Goal: Task Accomplishment & Management: Manage account settings

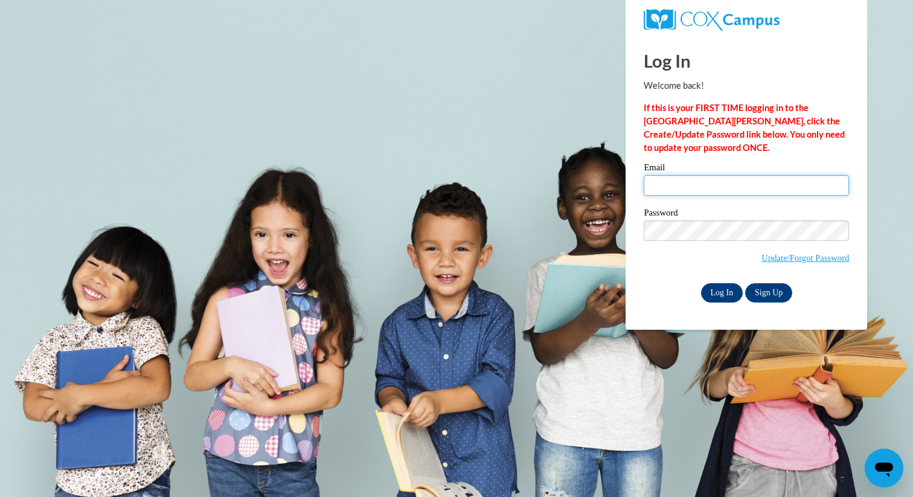
type input "mljohnson@atlanta.k12.ga.us"
click at [710, 292] on input "Log In" at bounding box center [722, 292] width 42 height 19
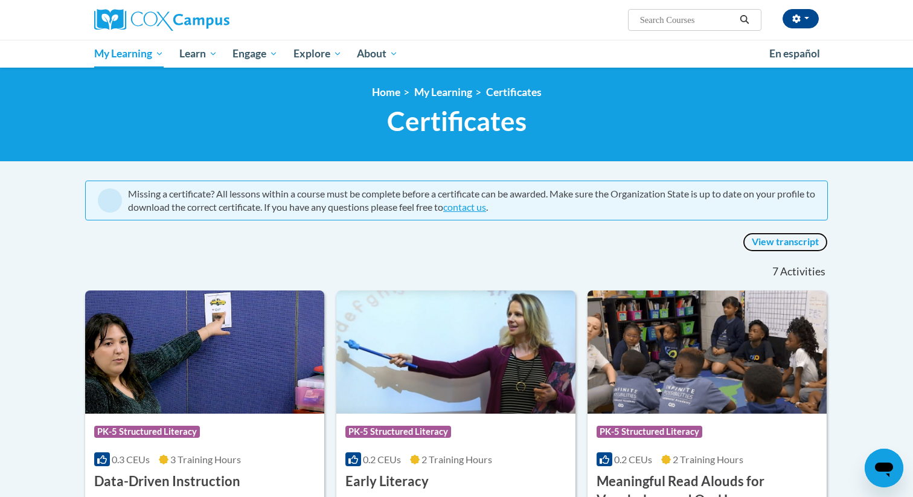
click at [785, 240] on link "View transcript" at bounding box center [785, 241] width 85 height 19
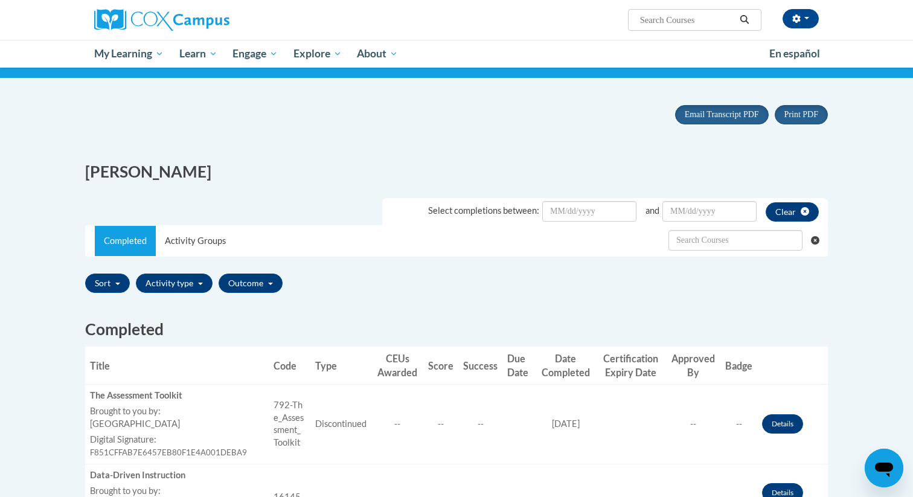
scroll to position [83, 0]
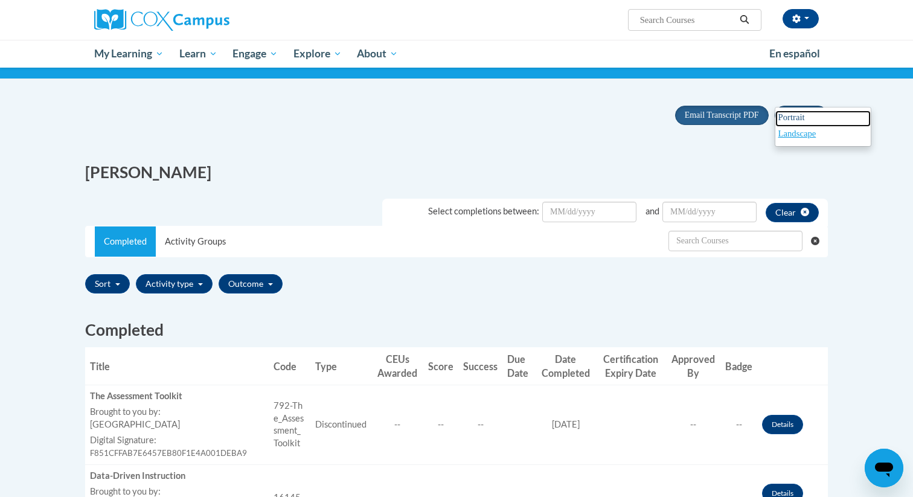
click at [791, 119] on span "Portrait" at bounding box center [791, 117] width 27 height 10
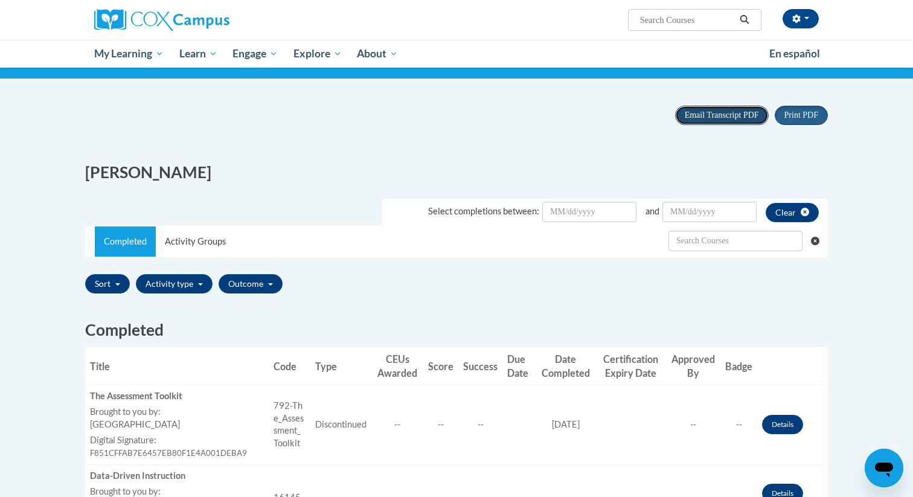
click at [721, 115] on span "Email Transcript PDF" at bounding box center [722, 114] width 74 height 9
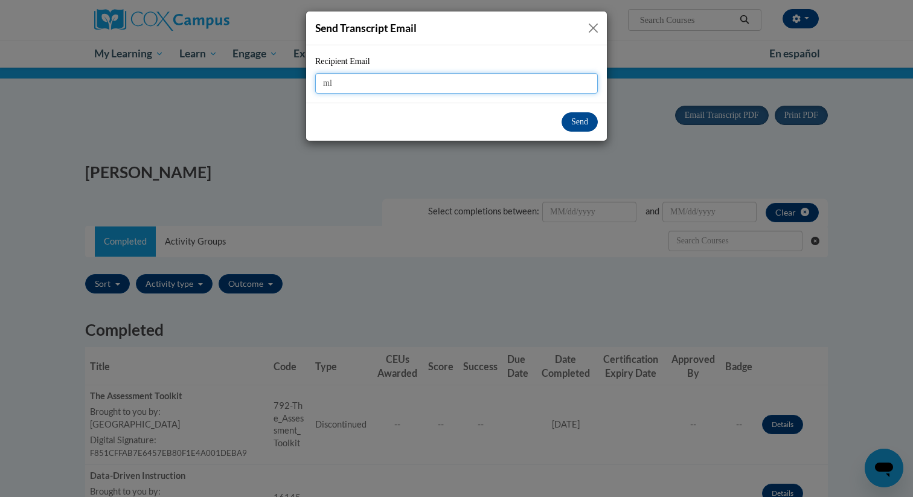
type input "mljohnson@atlanta.k12.ga.us"
click at [578, 124] on button "Send" at bounding box center [579, 121] width 36 height 19
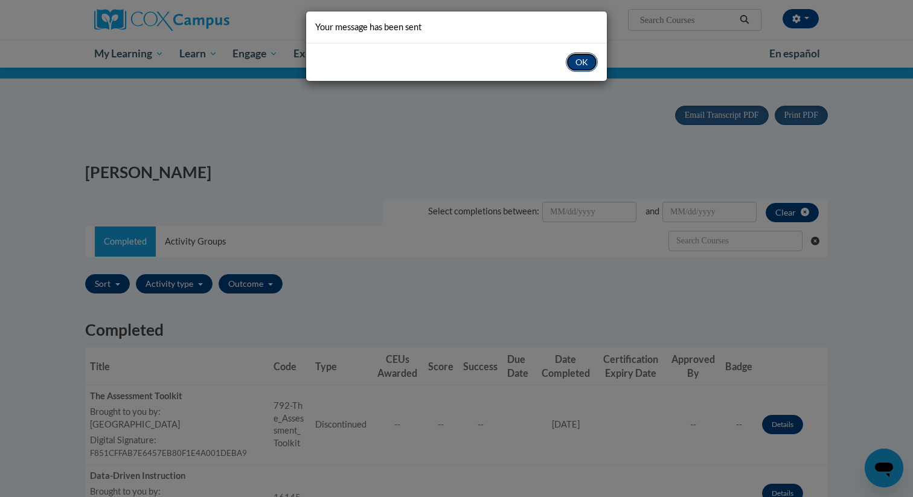
click at [586, 67] on button "OK" at bounding box center [582, 62] width 32 height 19
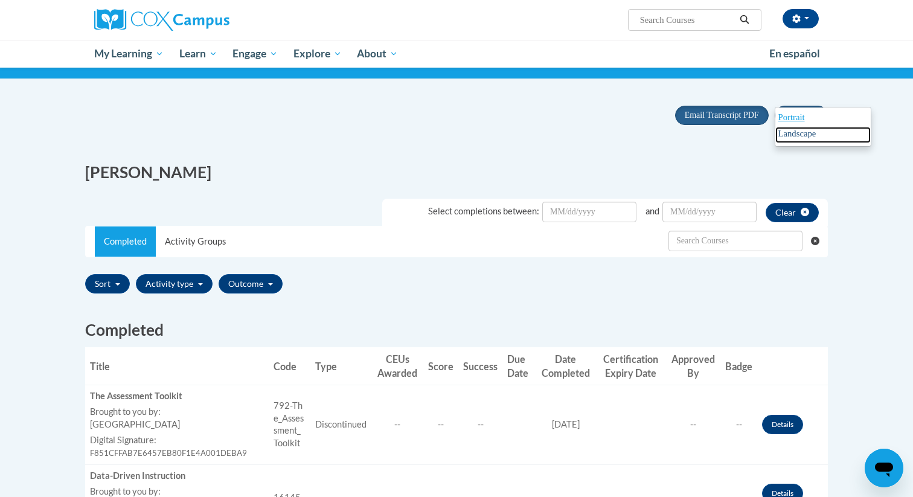
click at [805, 135] on span "Landscape" at bounding box center [797, 134] width 38 height 10
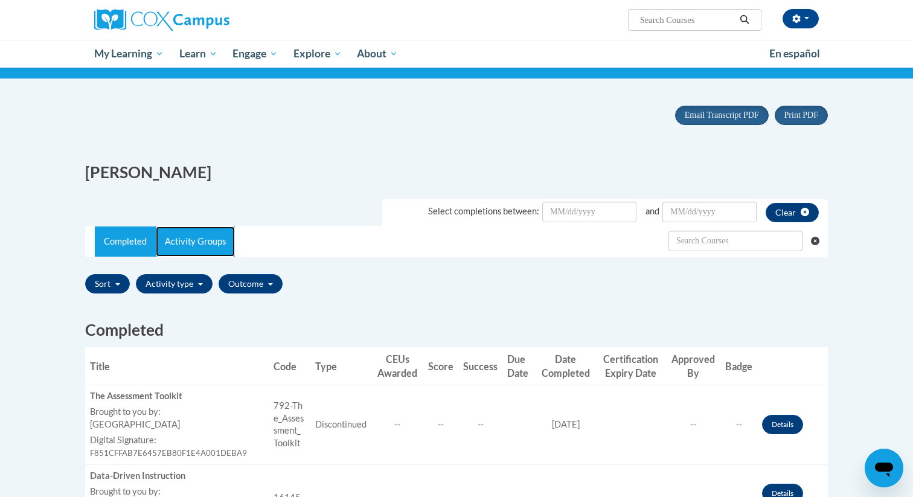
click at [202, 239] on link "Activity Groups" at bounding box center [195, 241] width 79 height 30
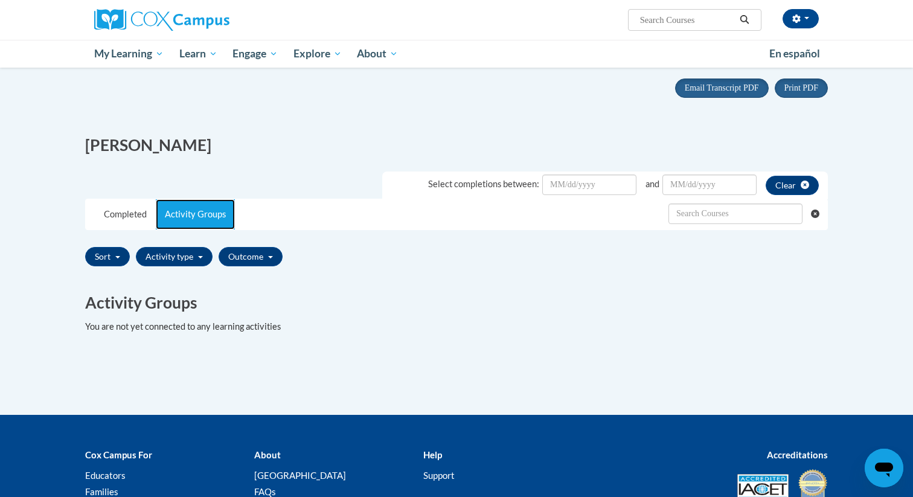
scroll to position [102, 0]
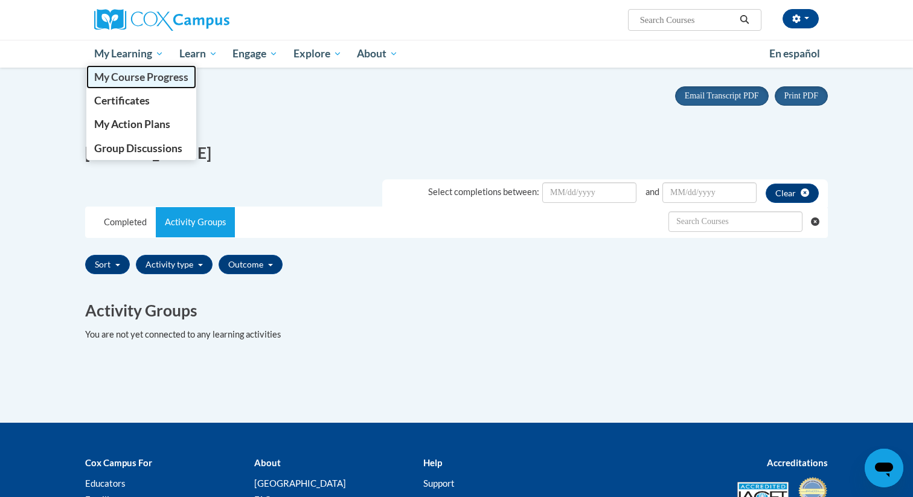
click at [154, 77] on span "My Course Progress" at bounding box center [141, 77] width 94 height 13
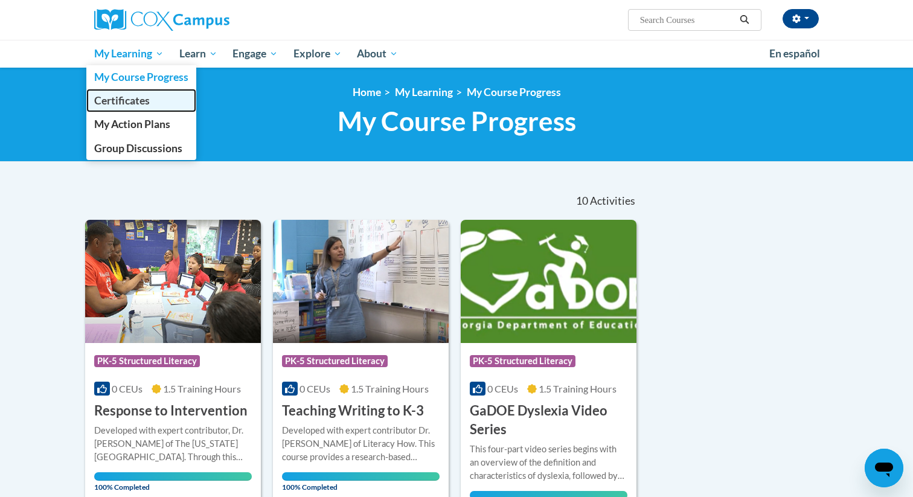
click at [152, 102] on link "Certificates" at bounding box center [141, 101] width 110 height 24
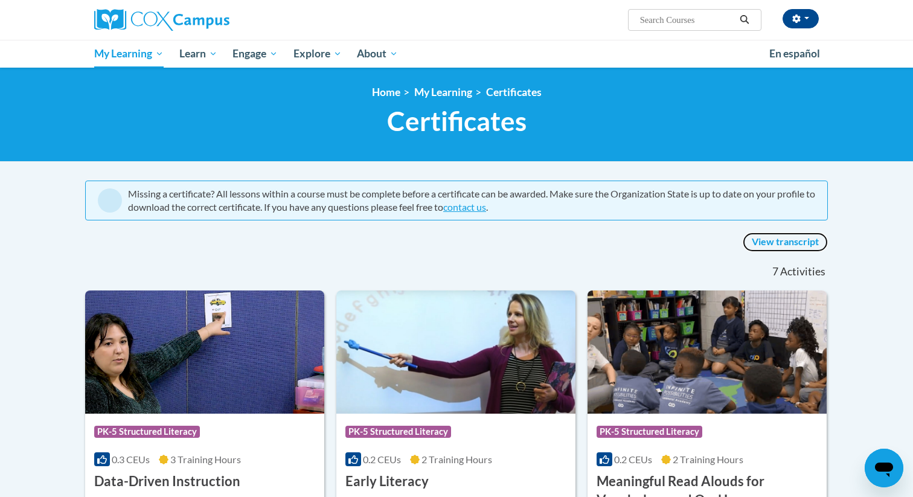
click at [765, 247] on link "View transcript" at bounding box center [785, 241] width 85 height 19
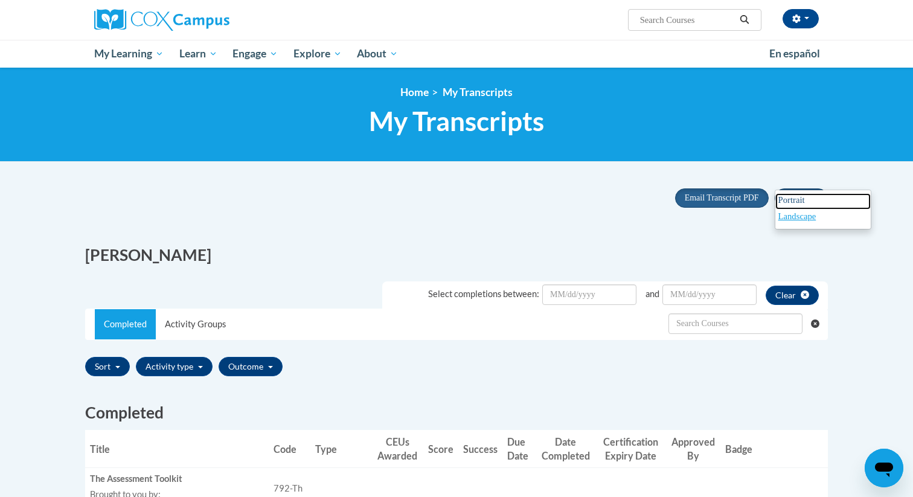
click at [788, 202] on span "Portrait" at bounding box center [791, 200] width 27 height 10
click at [698, 326] on input "text" at bounding box center [735, 323] width 134 height 21
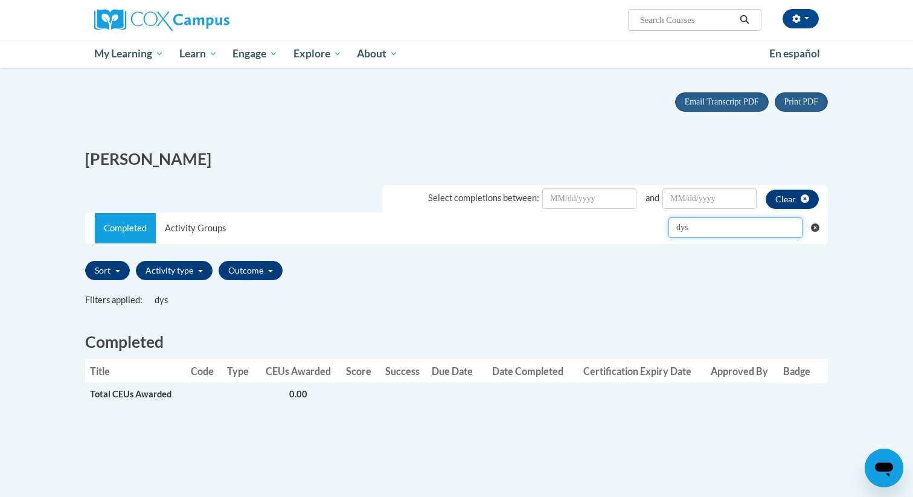
scroll to position [97, 0]
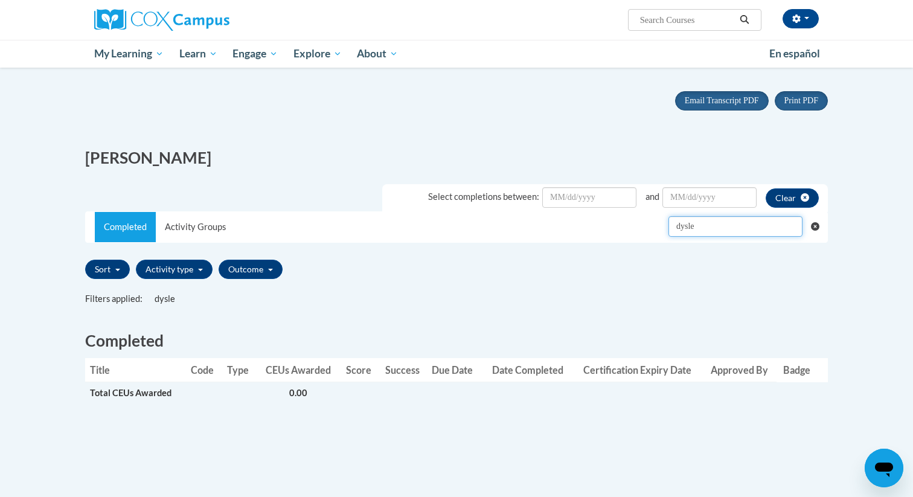
type input "dysle"
click at [815, 228] on icon "Clear searching" at bounding box center [815, 226] width 9 height 9
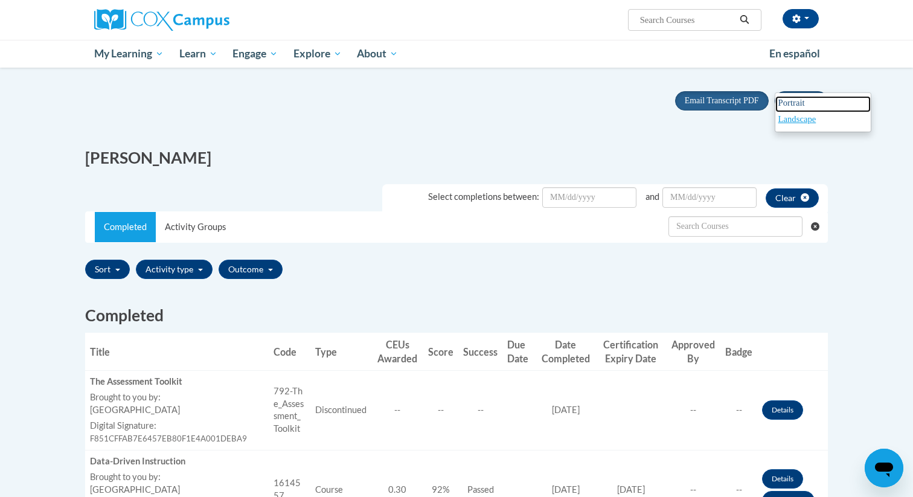
click at [795, 105] on span "Portrait" at bounding box center [791, 103] width 27 height 10
